Goal: Transaction & Acquisition: Obtain resource

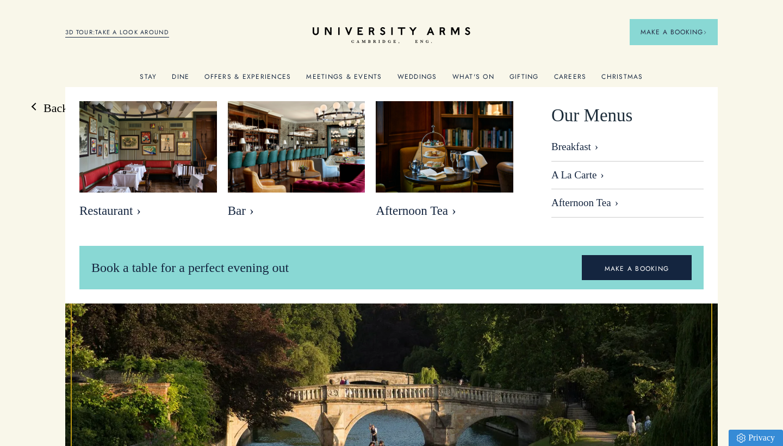
click at [189, 75] on link "Dine" at bounding box center [180, 80] width 17 height 14
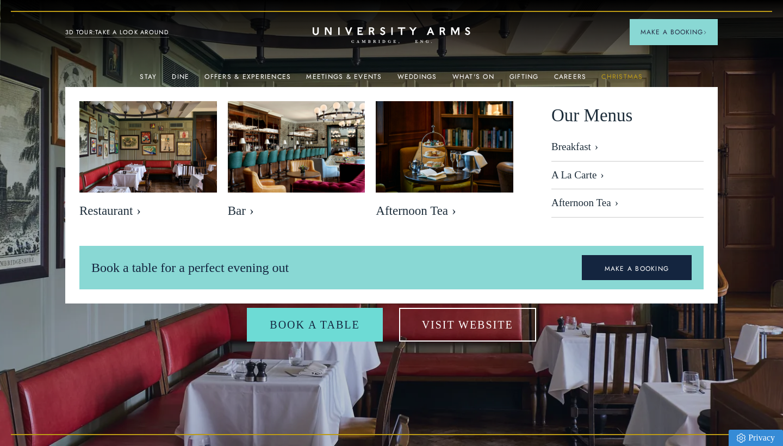
click at [605, 78] on link "Christmas" at bounding box center [622, 80] width 41 height 14
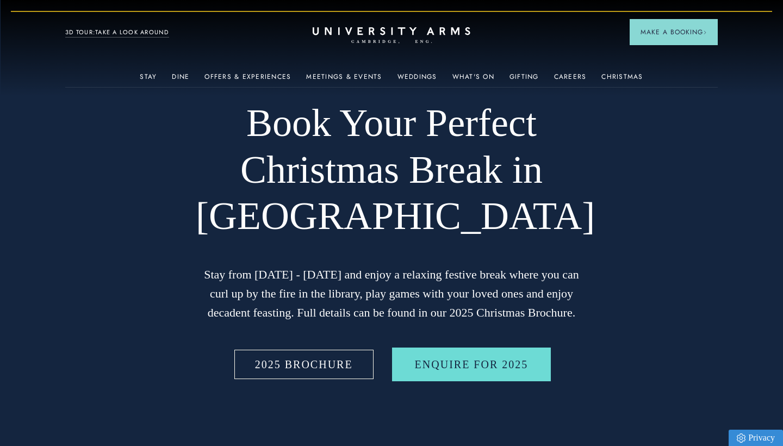
click at [301, 362] on link "2025 BROCHURE" at bounding box center [304, 365] width 144 height 34
